Goal: Entertainment & Leisure: Consume media (video, audio)

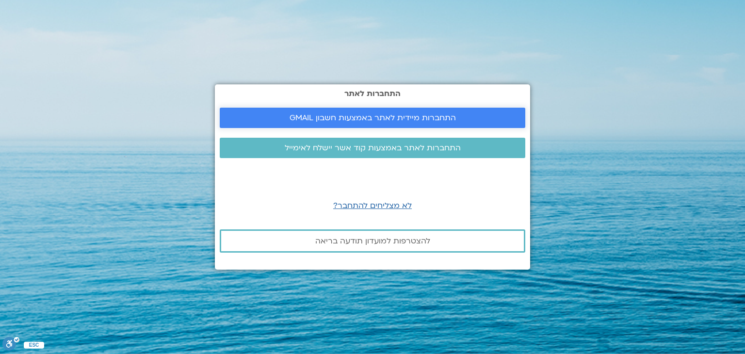
click at [320, 123] on link "התחברות מיידית לאתר באמצעות חשבון GMAIL" at bounding box center [373, 118] width 306 height 20
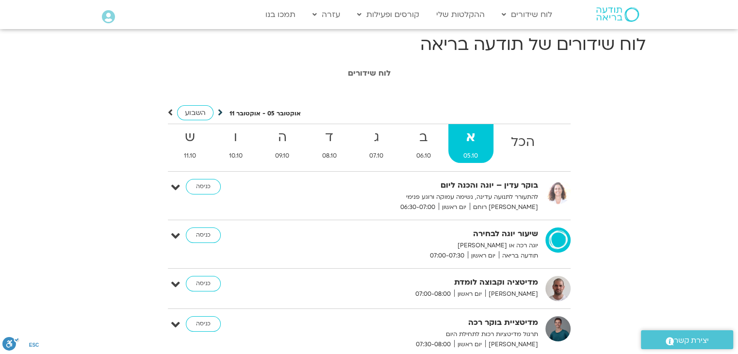
click at [220, 113] on icon at bounding box center [220, 113] width 5 height 10
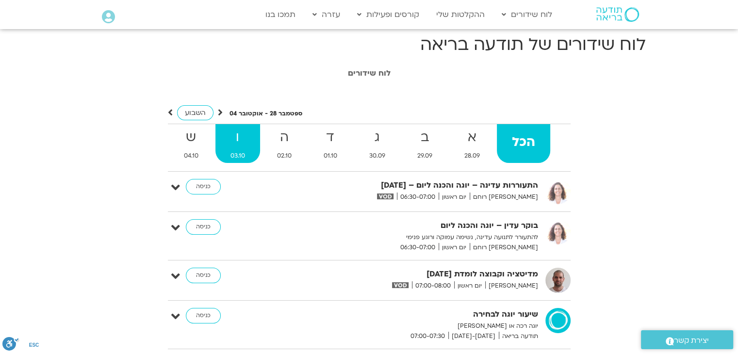
click at [237, 149] on link "ו 03.10" at bounding box center [237, 143] width 45 height 39
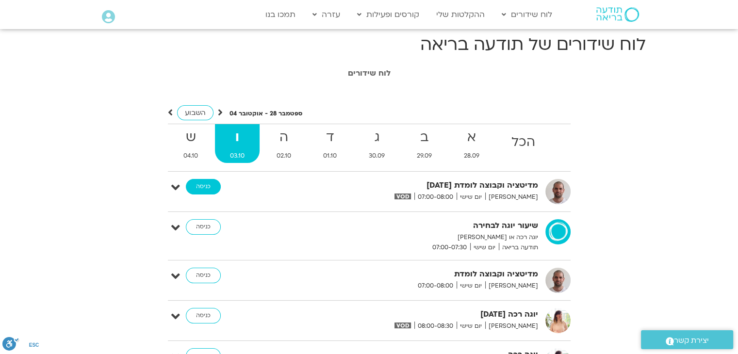
click at [197, 186] on link "כניסה" at bounding box center [203, 187] width 35 height 16
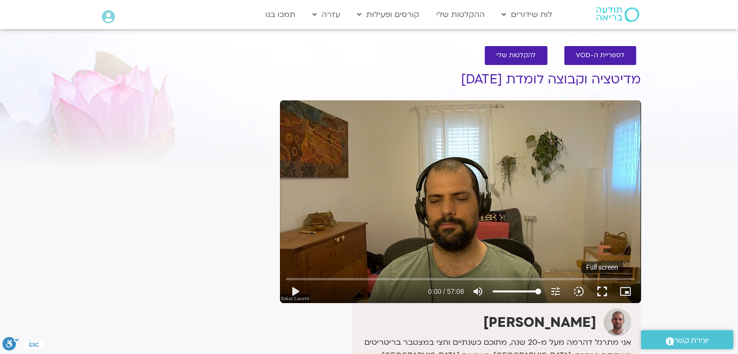
click at [609, 284] on button "fullscreen" at bounding box center [602, 291] width 23 height 23
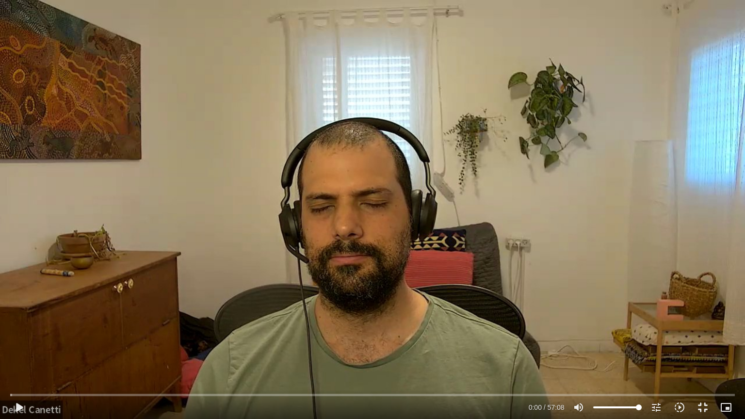
click at [609, 327] on div "Skip Ad play_arrow 0:00 / 57:08 volume_up Mute tune Resolution Auto 720p slow_m…" at bounding box center [372, 209] width 745 height 419
click at [31, 354] on input "Seek" at bounding box center [372, 395] width 725 height 6
click at [26, 354] on input "Seek" at bounding box center [372, 395] width 725 height 6
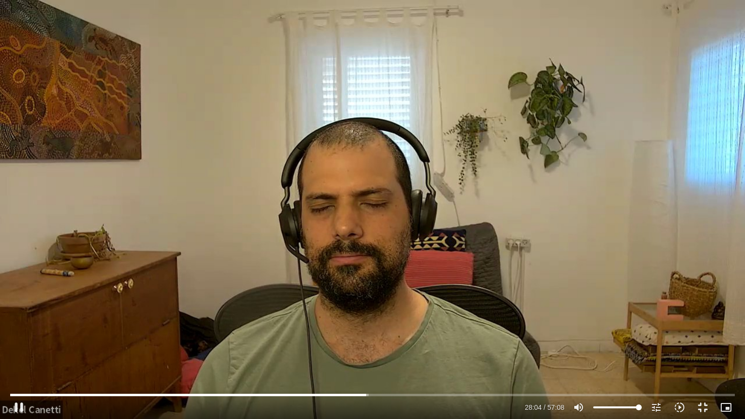
click at [688, 298] on div "Skip Ad 47:33 pause 28:04 / 57:08 volume_up Mute tune Resolution Auto 720p slow…" at bounding box center [372, 209] width 745 height 419
type input "1685.238821"
click at [697, 354] on button "fullscreen_exit" at bounding box center [703, 407] width 23 height 23
